Goal: Information Seeking & Learning: Find specific page/section

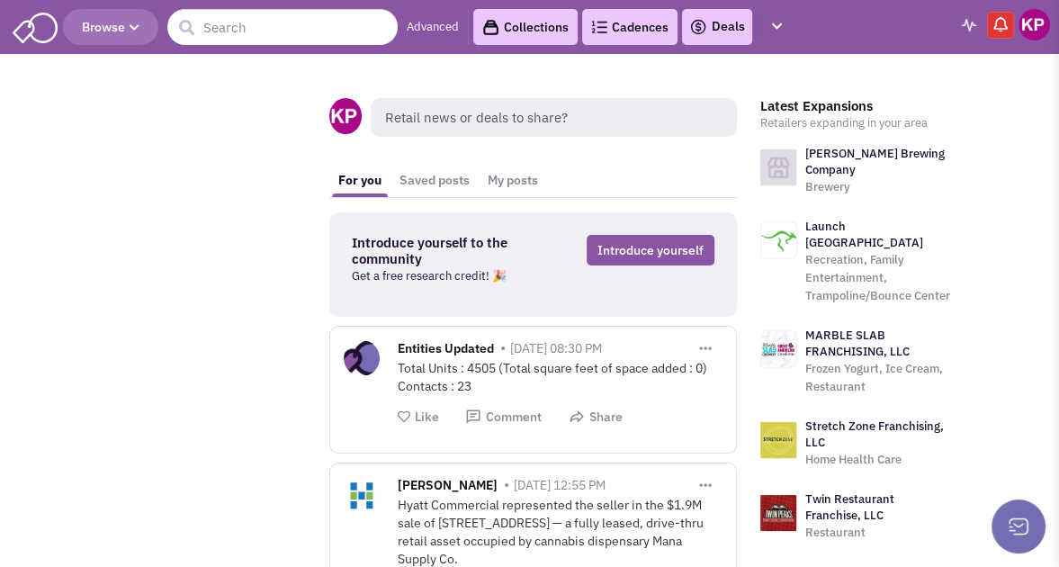
click at [706, 23] on link "Deals" at bounding box center [717, 27] width 56 height 22
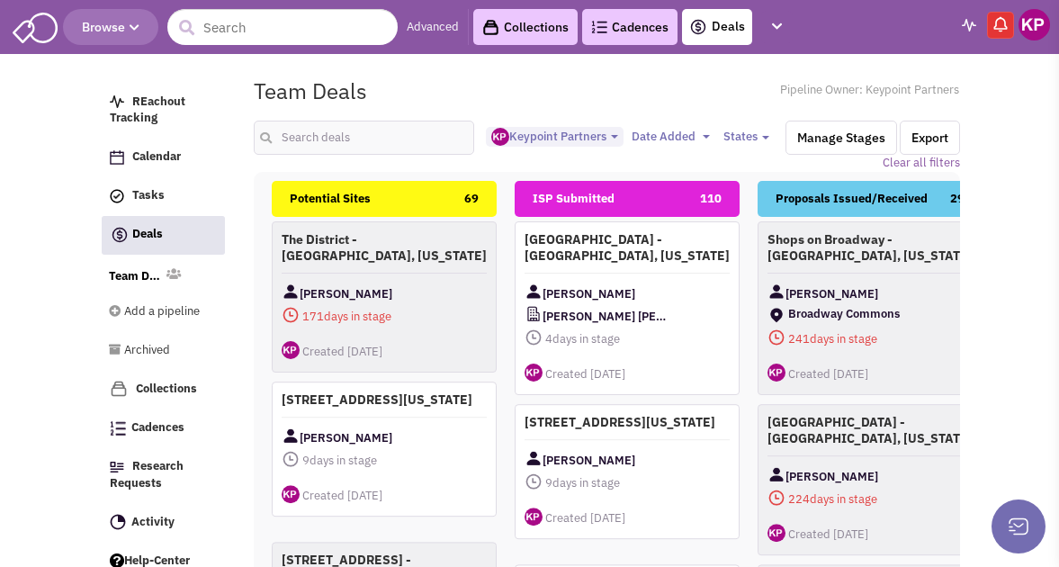
select select "1896"
select select
click at [776, 24] on icon "button" at bounding box center [777, 27] width 10 height 12
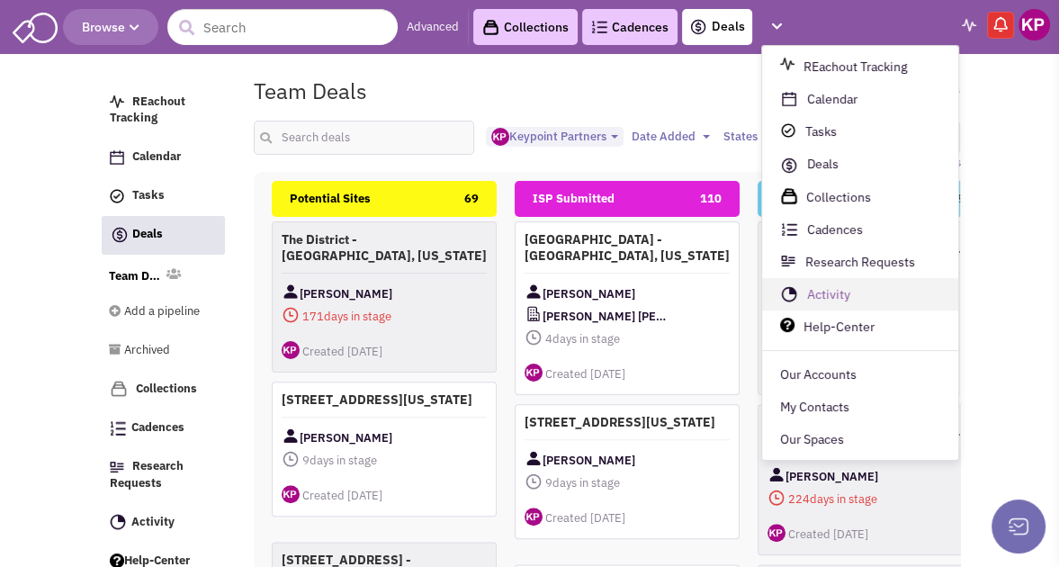
click at [844, 294] on link "Activity" at bounding box center [860, 295] width 196 height 32
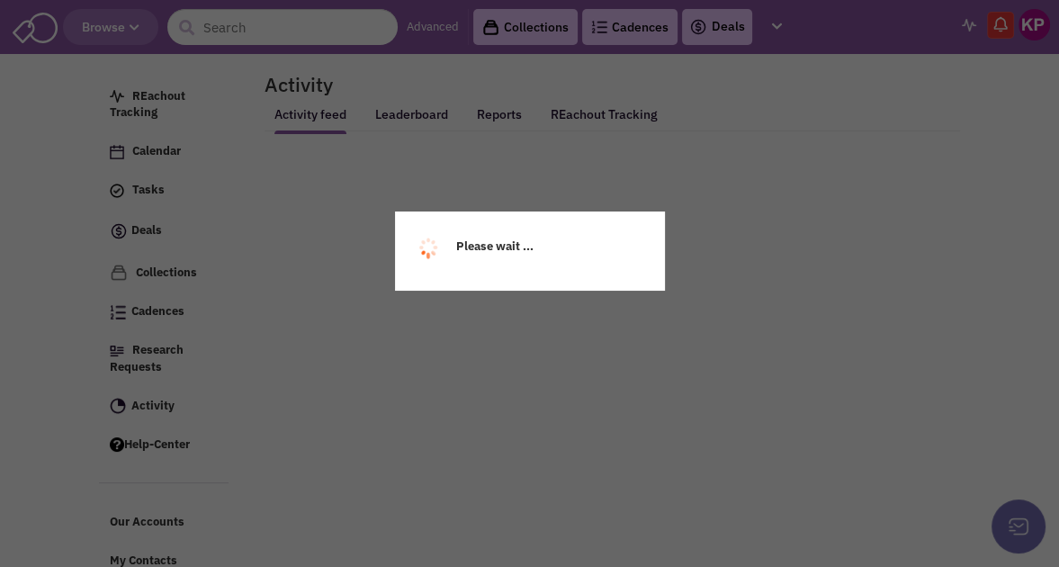
select select
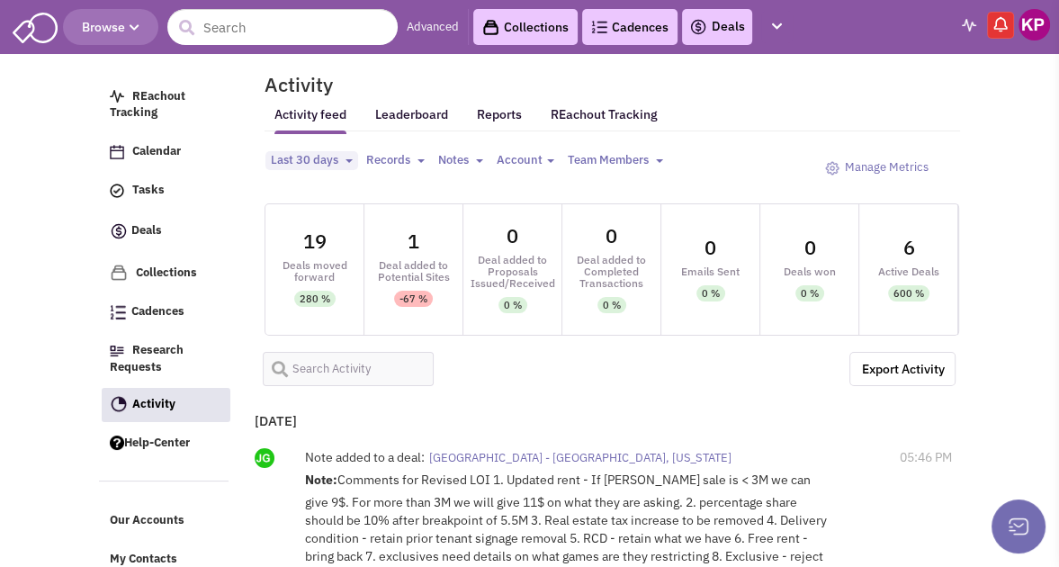
select select
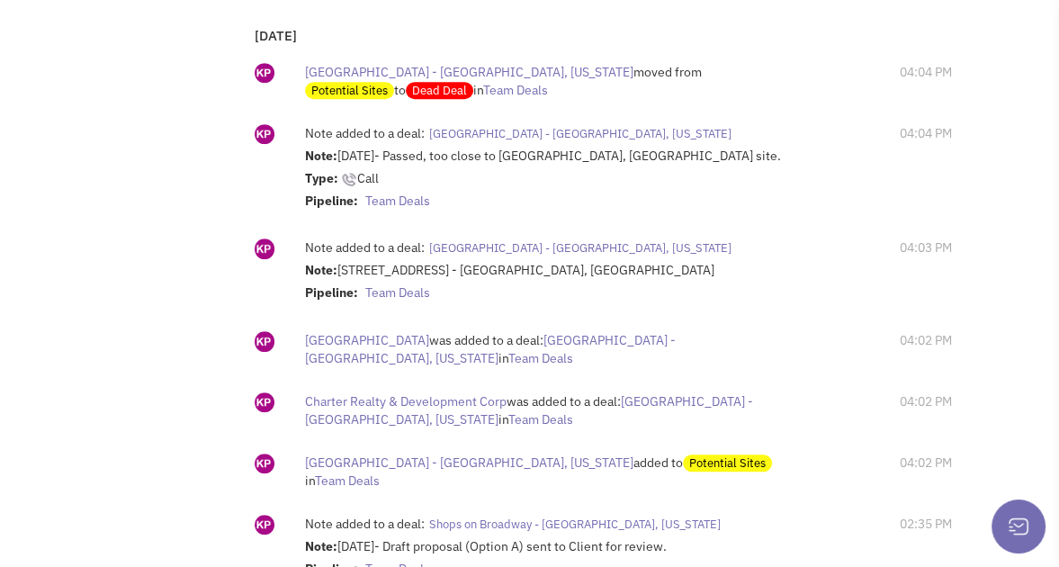
scroll to position [243, 0]
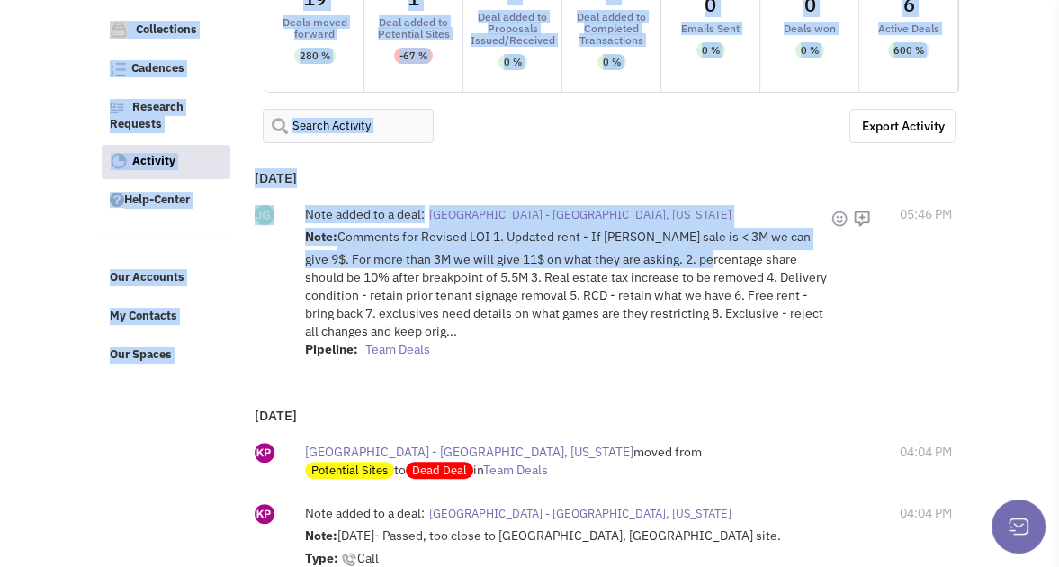
drag, startPoint x: 1008, startPoint y: 359, endPoint x: 702, endPoint y: 255, distance: 323.4
click at [617, 149] on div "Export Activity CSV" at bounding box center [605, 126] width 709 height 52
click at [320, 173] on div "Yesterday Note added to a deal: Liberty Center - Liberty Township, Ohio Note: C…" at bounding box center [601, 273] width 709 height 233
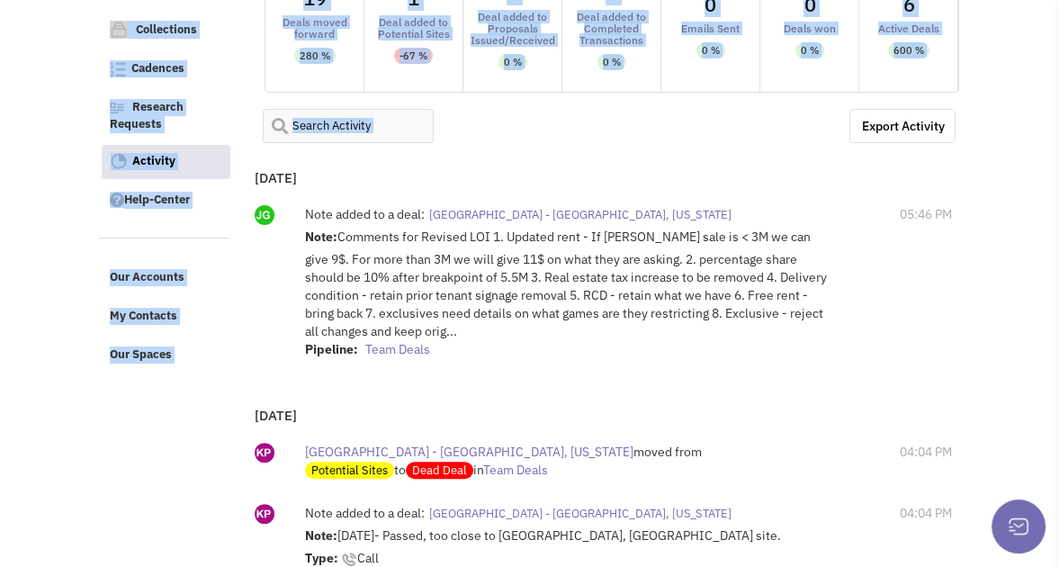
drag, startPoint x: 257, startPoint y: 172, endPoint x: 752, endPoint y: 246, distance: 500.5
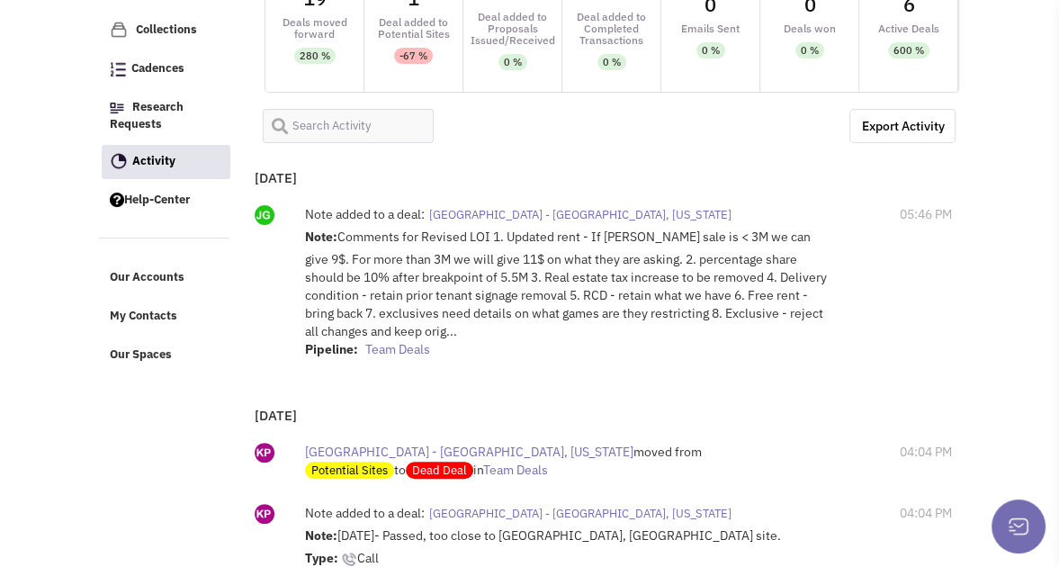
click at [323, 177] on div "Yesterday Note added to a deal: Liberty Center - Liberty Township, Ohio Note: C…" at bounding box center [601, 273] width 709 height 233
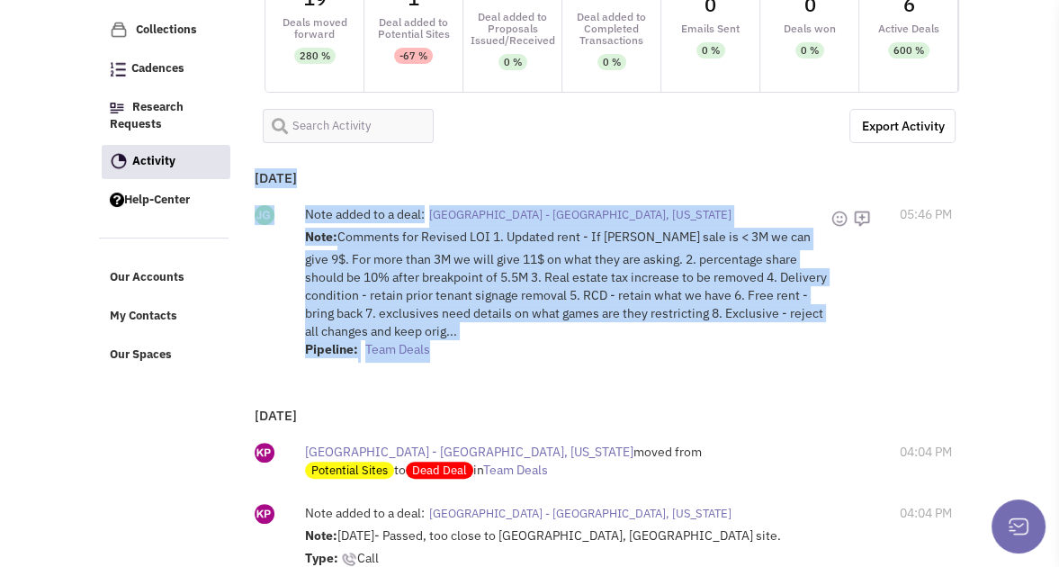
drag, startPoint x: 257, startPoint y: 173, endPoint x: 778, endPoint y: 345, distance: 547.9
click at [778, 345] on div "Yesterday Note added to a deal: Liberty Center - Liberty Township, Ohio Note: C…" at bounding box center [601, 273] width 709 height 233
copy div "Yesterday Note added to a deal: Liberty Center - Liberty Township, Ohio Note: C…"
click at [742, 172] on div "Yesterday Note added to a deal: Liberty Center - Liberty Township, Ohio Note: C…" at bounding box center [601, 273] width 709 height 233
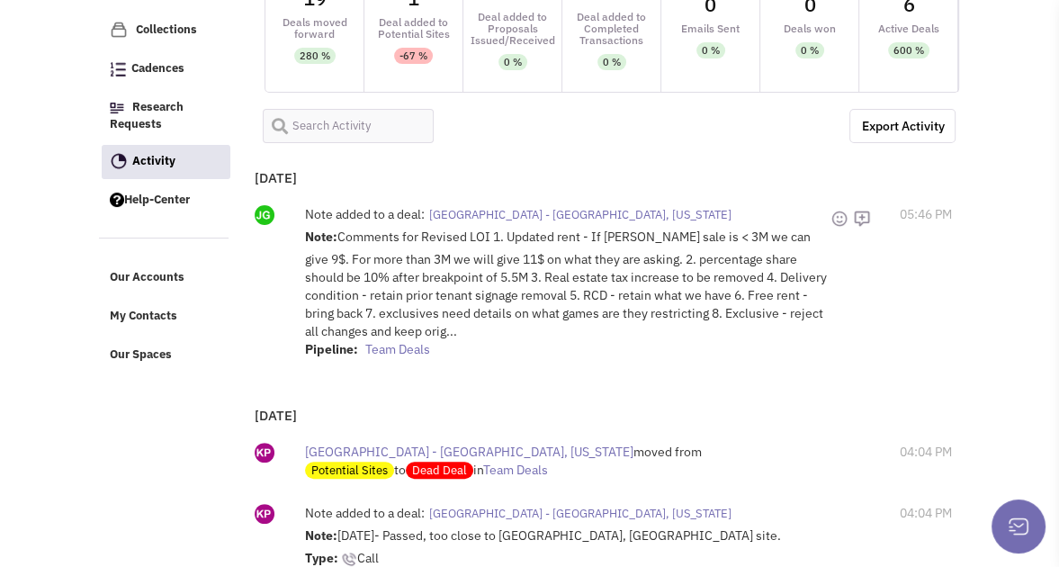
click at [384, 333] on div "Note: Comments for Revised LOI 1. Updated rent - If BO gross sale is < 3M we ca…" at bounding box center [568, 295] width 526 height 135
click at [367, 320] on div "Note: Comments for Revised LOI 1. Updated rent - If BO gross sale is < 3M we ca…" at bounding box center [568, 295] width 526 height 135
click at [451, 262] on div "Note: Comments for Revised LOI 1. Updated rent - If BO gross sale is < 3M we ca…" at bounding box center [568, 295] width 526 height 135
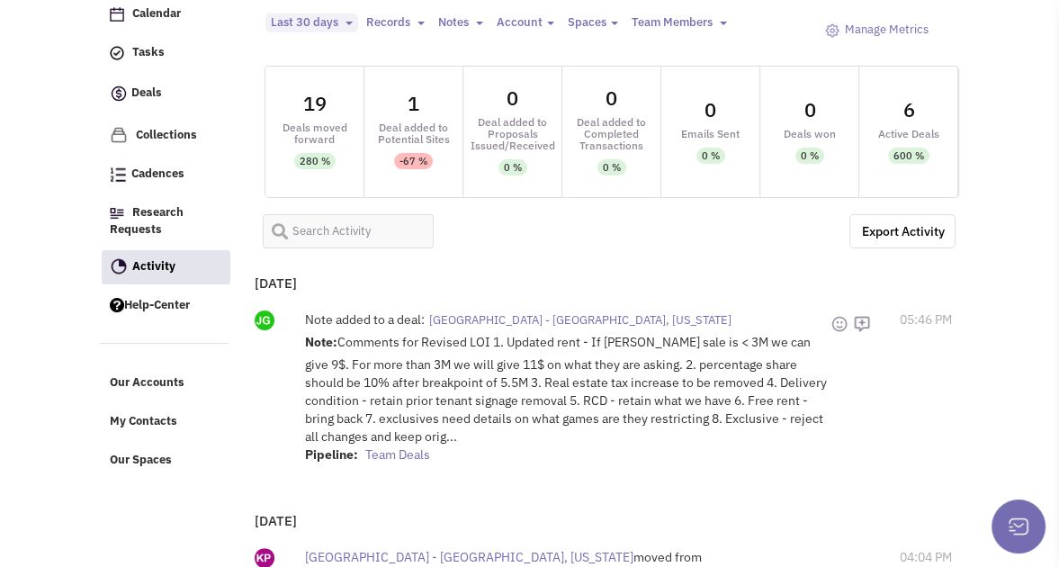
scroll to position [0, 0]
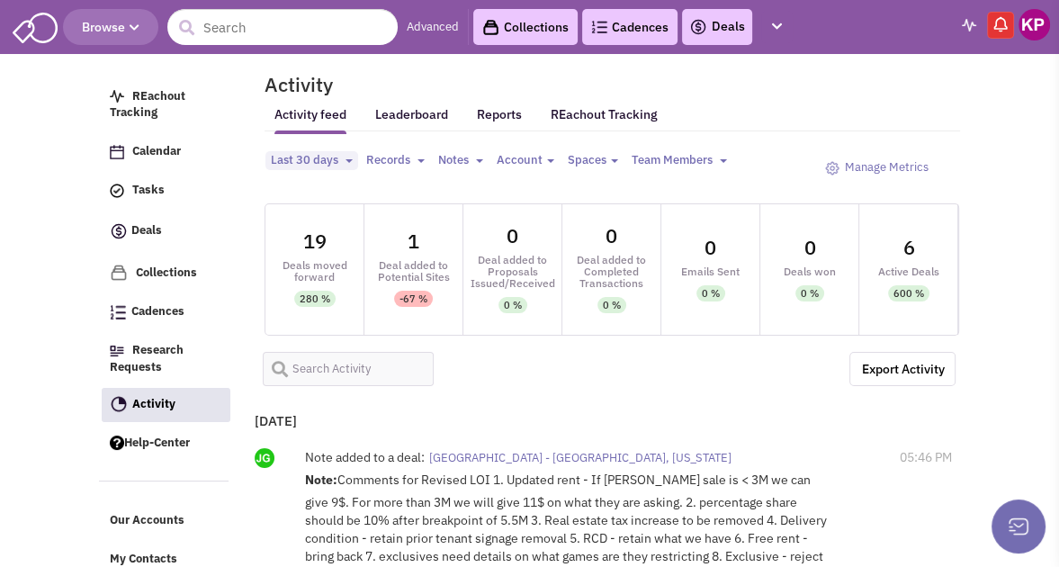
click at [710, 24] on link "Deals" at bounding box center [717, 27] width 56 height 22
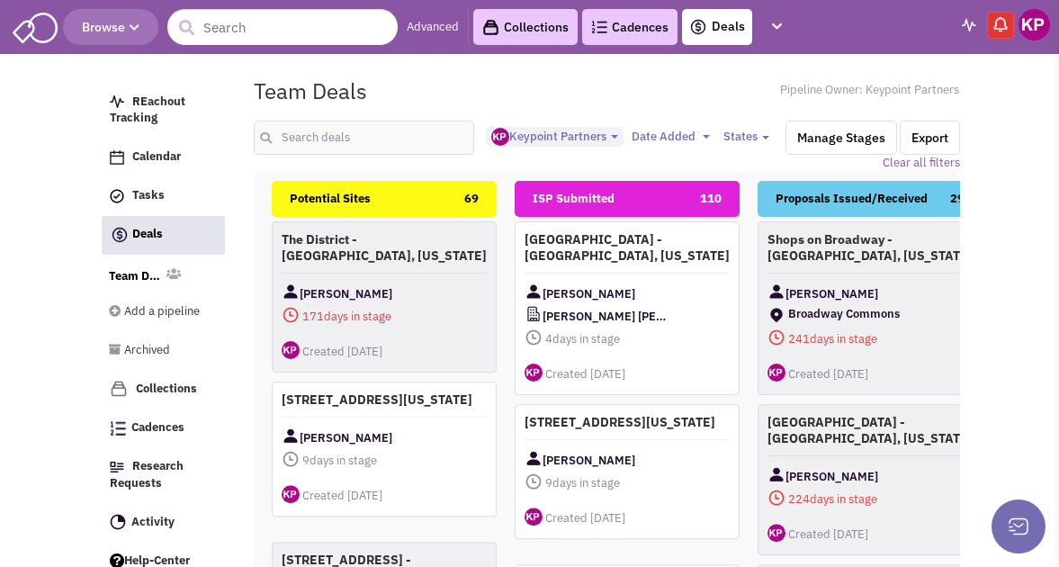
select select "1896"
select select
drag, startPoint x: 0, startPoint y: 0, endPoint x: 316, endPoint y: 137, distance: 344.3
click at [316, 137] on input "text" at bounding box center [364, 138] width 220 height 34
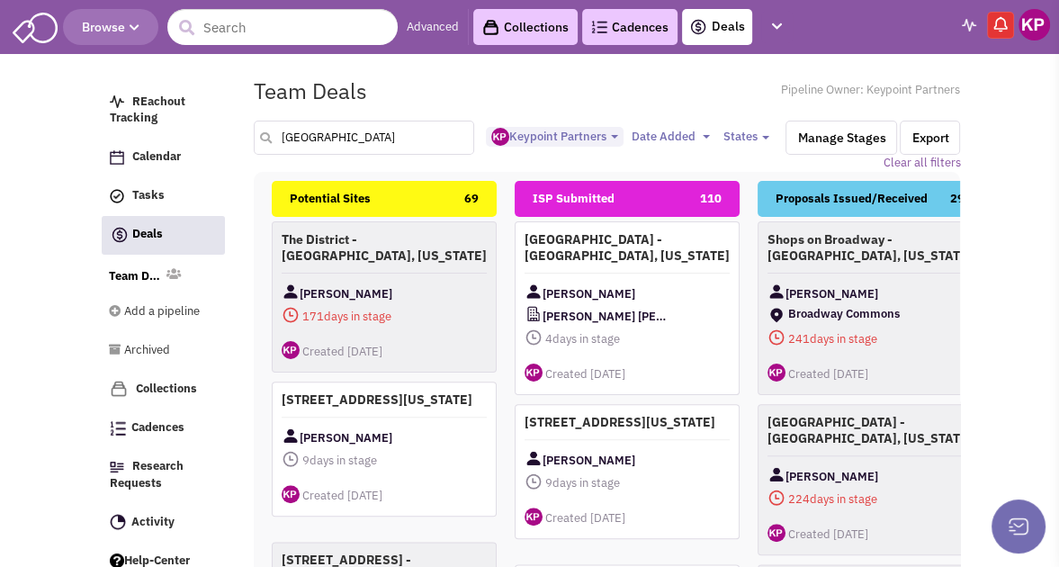
type input "liberty township"
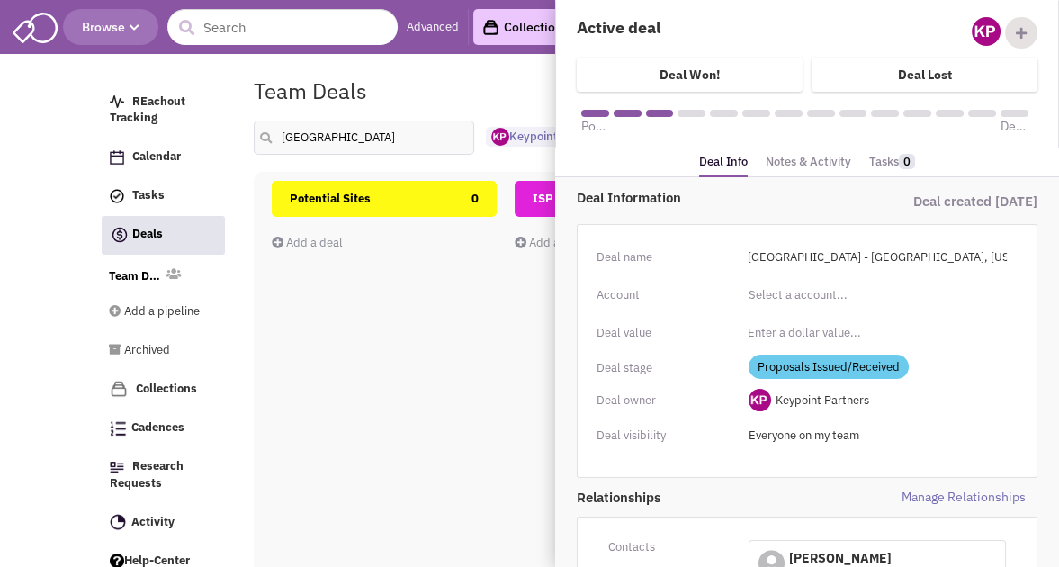
click at [810, 169] on link "Notes & Activity" at bounding box center [809, 162] width 86 height 26
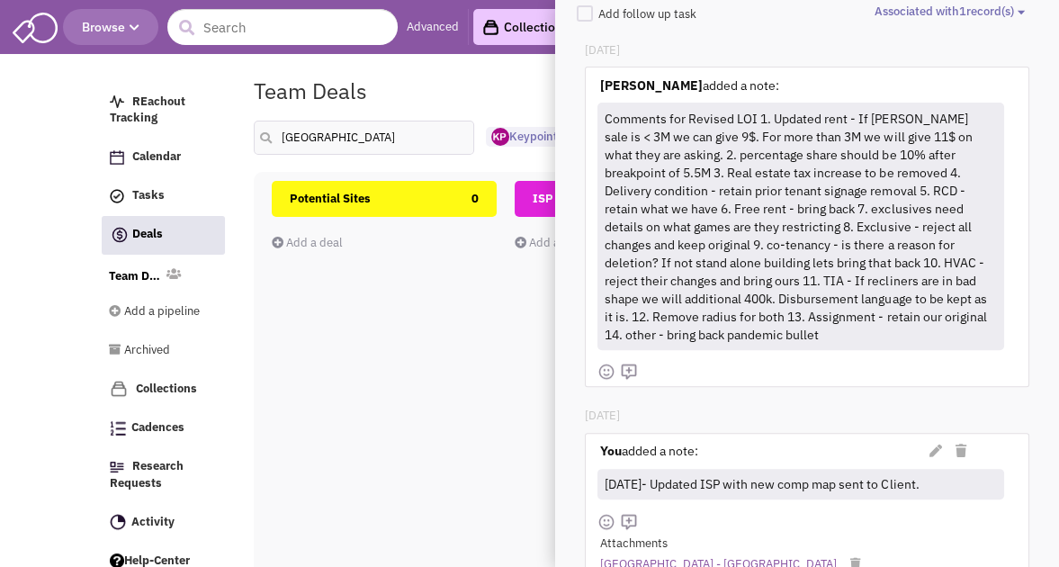
scroll to position [360, 0]
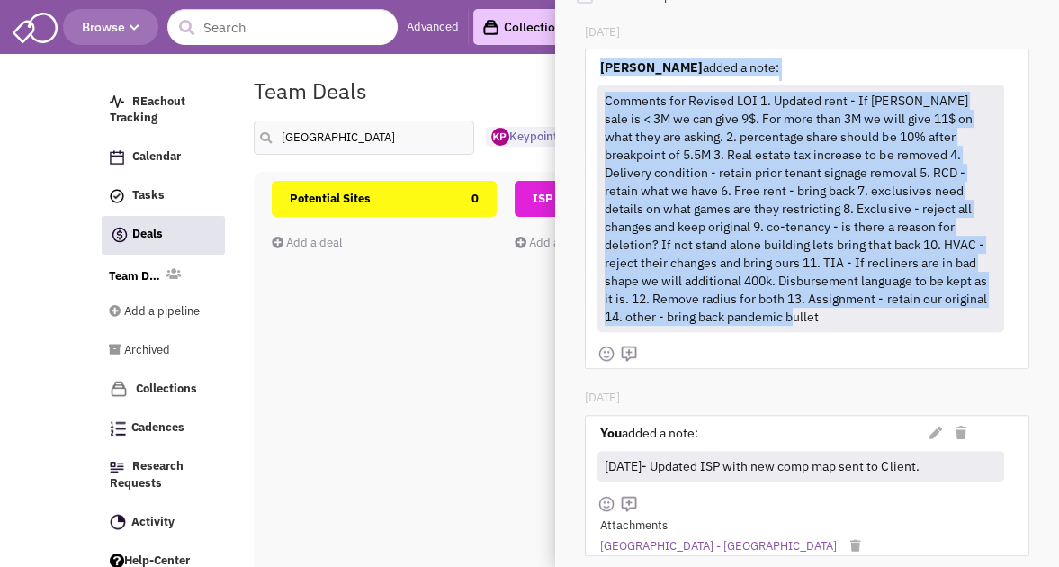
drag, startPoint x: 601, startPoint y: 62, endPoint x: 804, endPoint y: 320, distance: 328.3
click at [804, 320] on div "Jegan Gomangalam added a note: (Private) Jegan Gomangalam added a note: Comment…" at bounding box center [807, 209] width 419 height 318
copy div "Jegan Gomangalam added a note: Comments for Revised LOI 1. Updated rent - If BO…"
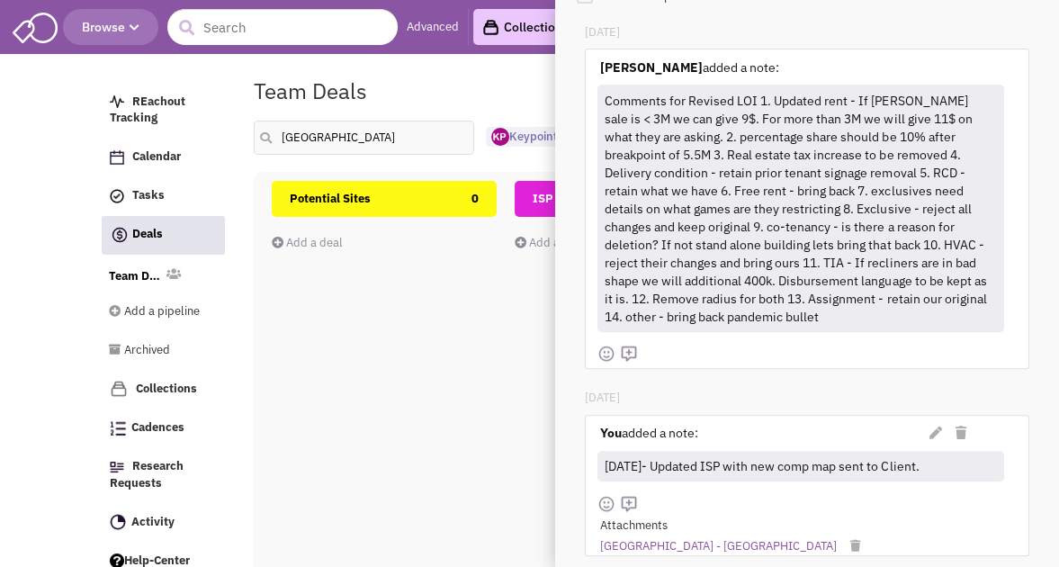
click at [497, 95] on div "Team Deals Pipeline Owner: Keypoint Partners" at bounding box center [607, 90] width 730 height 41
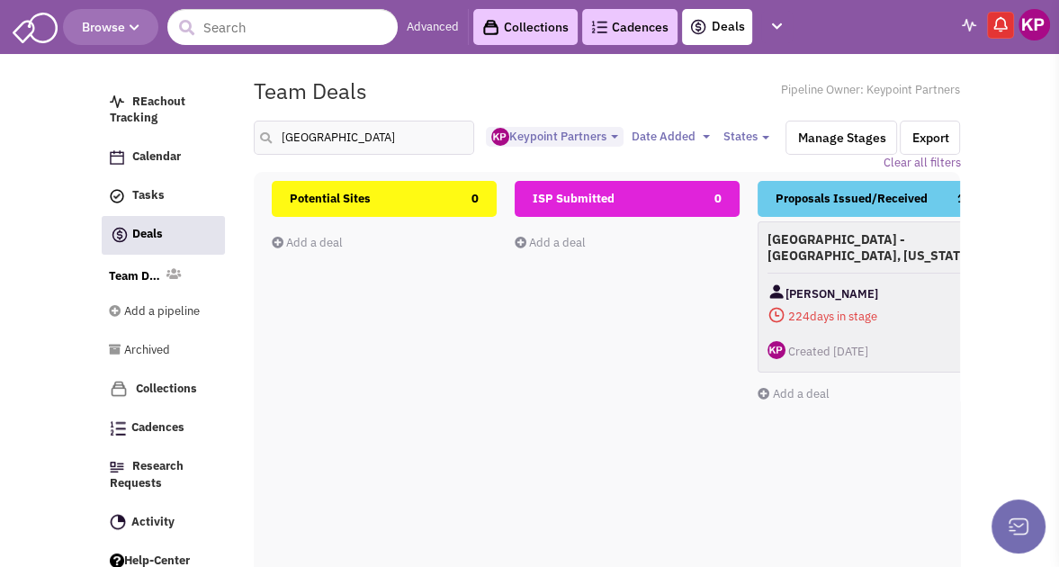
click at [1040, 34] on img at bounding box center [1035, 25] width 32 height 32
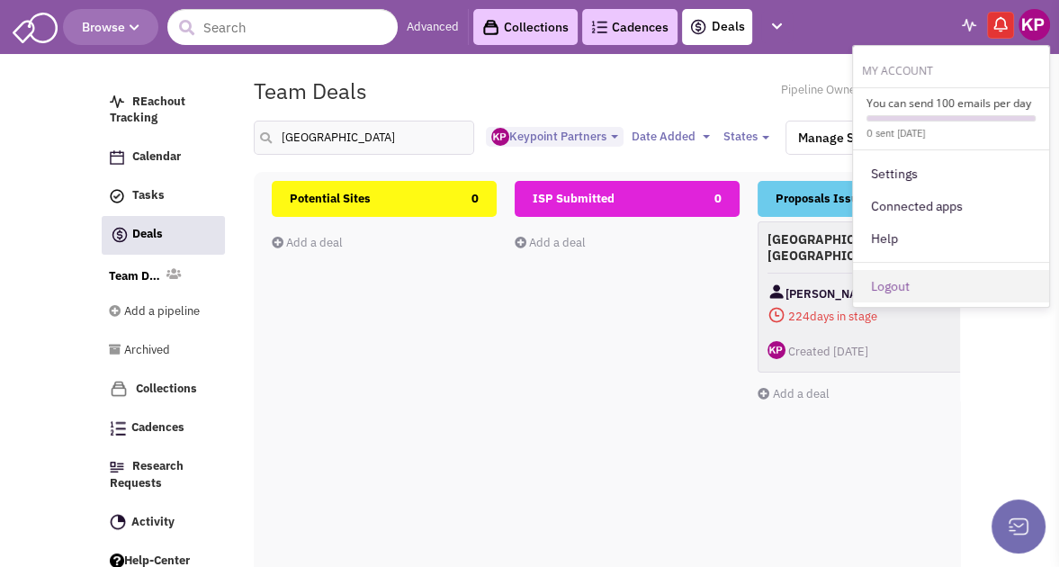
click at [945, 296] on link "Logout" at bounding box center [951, 286] width 196 height 32
